Goal: Find specific page/section: Find specific page/section

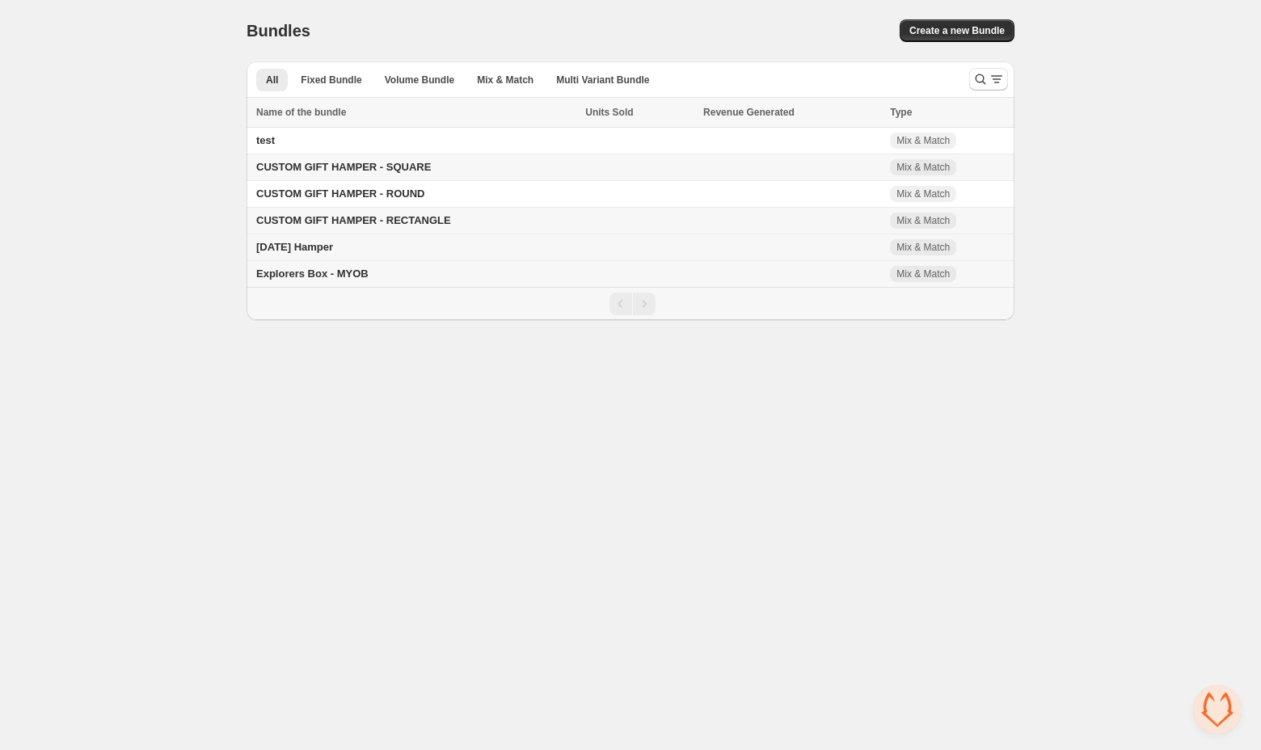
click at [322, 241] on div "Diwali Hamper" at bounding box center [415, 247] width 319 height 16
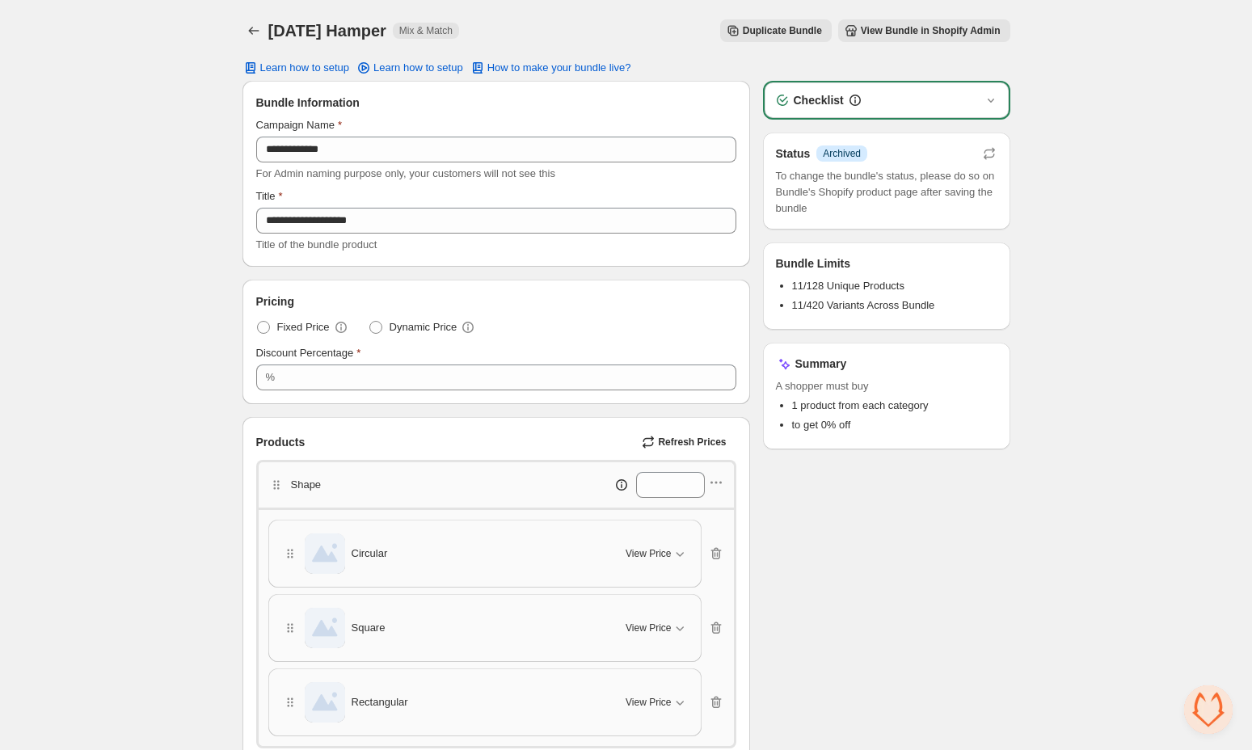
click at [950, 31] on span "View Bundle in Shopify Admin" at bounding box center [931, 30] width 140 height 13
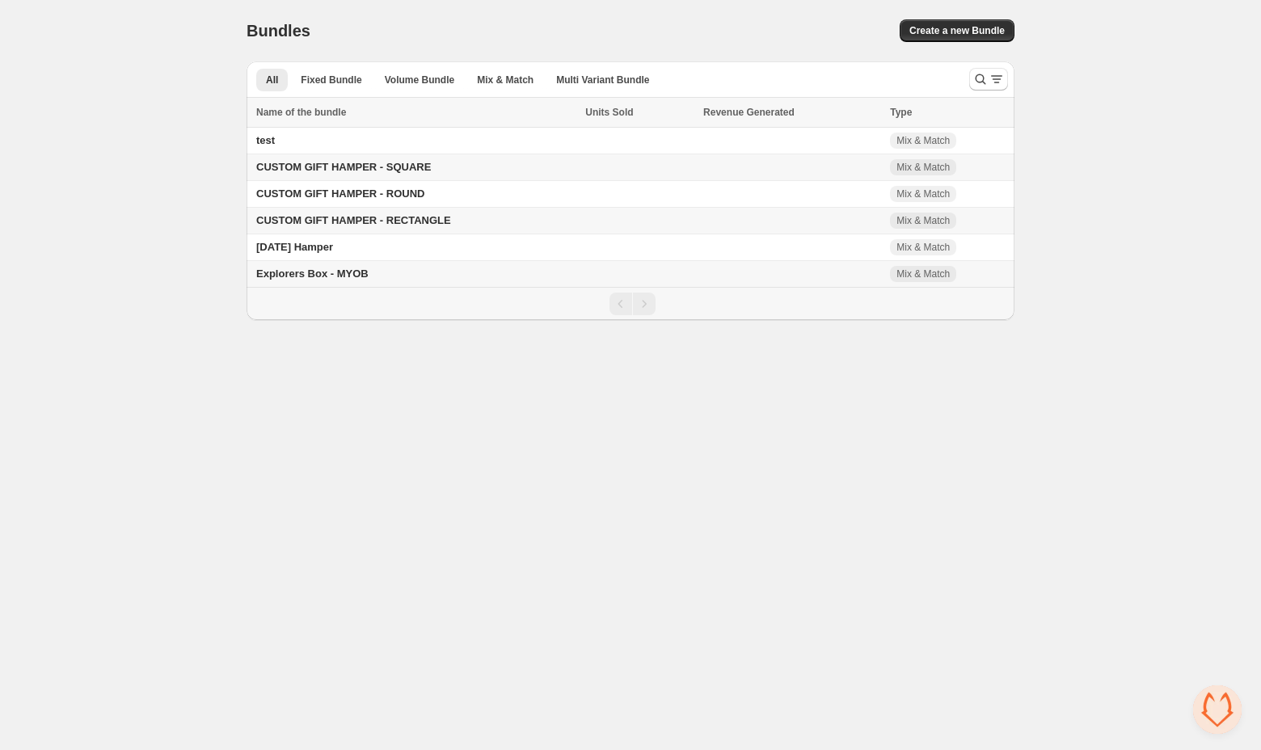
click at [648, 318] on div "Pagination" at bounding box center [630, 304] width 768 height 32
click at [634, 299] on div "Pagination" at bounding box center [644, 304] width 23 height 23
click at [334, 180] on td "CUSTOM GIFT HAMPER - SQUARE" at bounding box center [413, 167] width 334 height 27
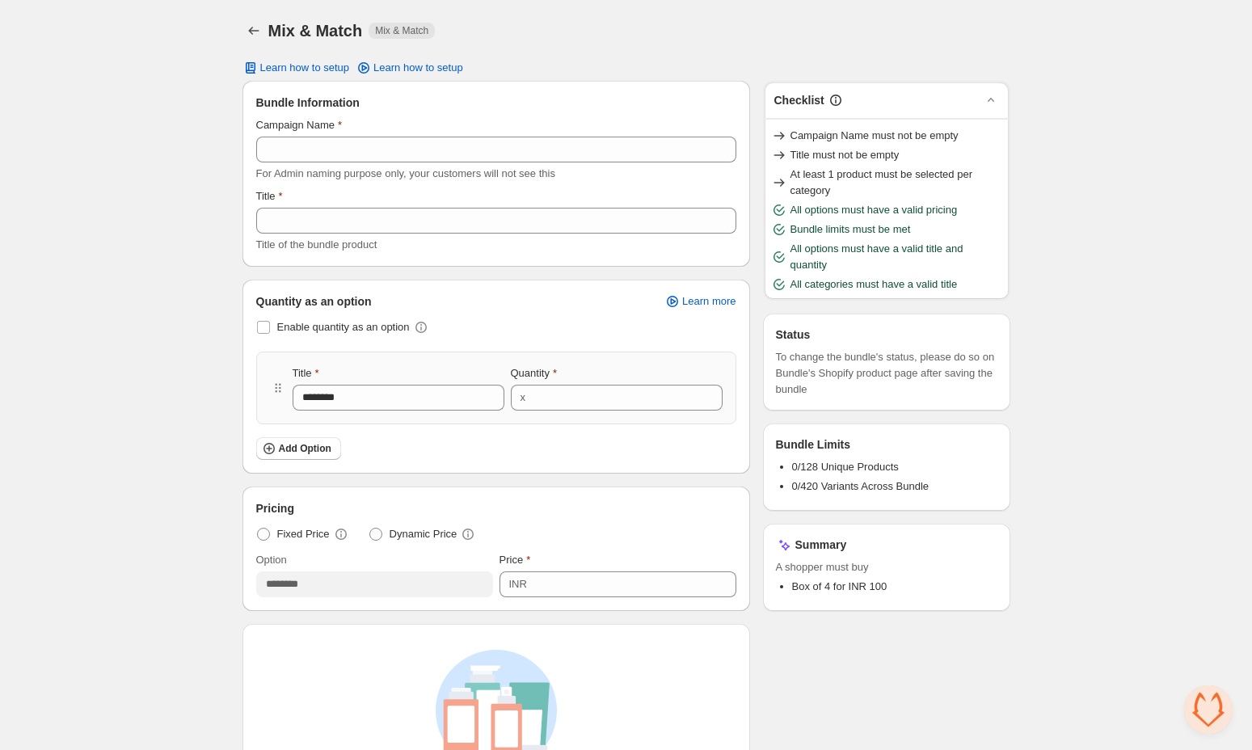
click at [223, 179] on div "Mix & Match. This page is ready Mix & Match Mix & Match Learn how to setup Lear…" at bounding box center [626, 578] width 807 height 1157
